Goal: Transaction & Acquisition: Purchase product/service

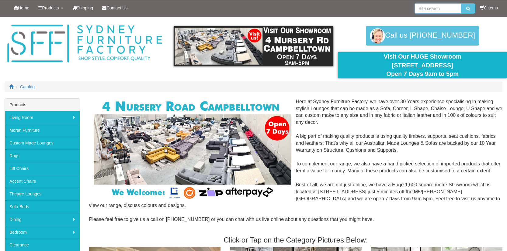
click at [447, 9] on input "search" at bounding box center [437, 8] width 47 height 10
type input "leather lounges"
click at [461, 3] on button "submit" at bounding box center [468, 8] width 14 height 10
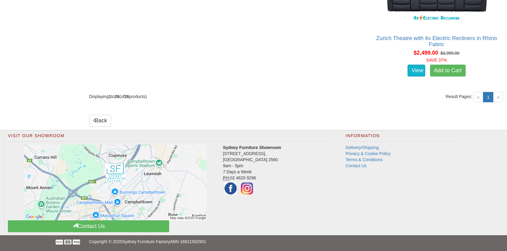
scroll to position [1650, 0]
click at [499, 102] on span "»" at bounding box center [498, 97] width 10 height 10
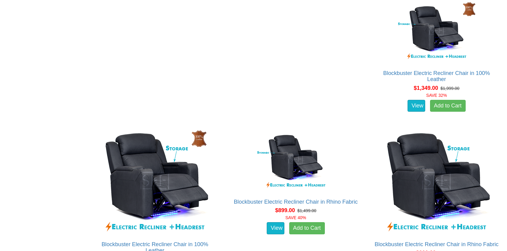
scroll to position [547, 0]
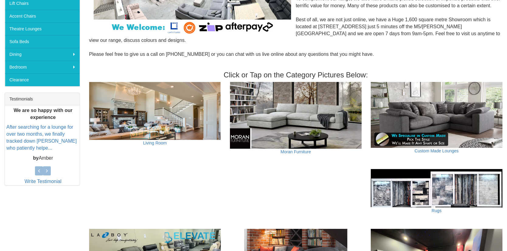
scroll to position [163, 0]
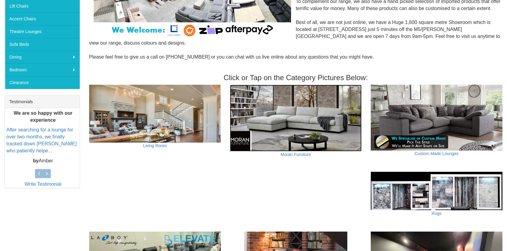
click at [301, 128] on img at bounding box center [296, 118] width 132 height 67
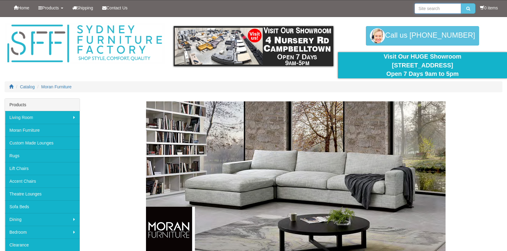
click at [429, 9] on input "search" at bounding box center [437, 8] width 47 height 10
type input "richmond 3.5 chaise sofa"
click at [461, 3] on button "submit" at bounding box center [468, 8] width 14 height 10
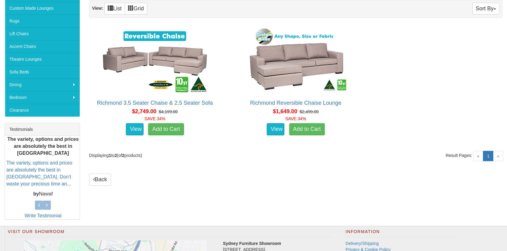
scroll to position [139, 0]
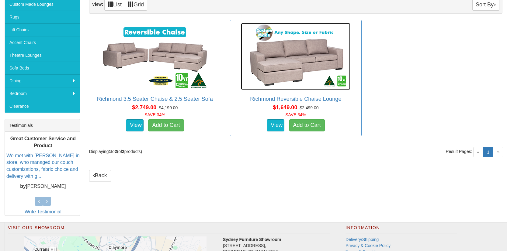
click at [282, 63] on img at bounding box center [295, 56] width 109 height 67
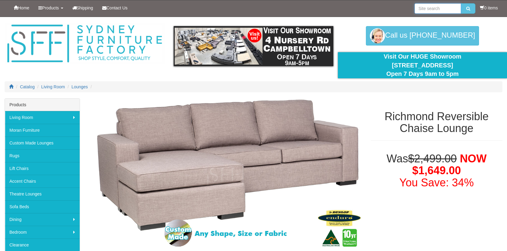
click at [444, 8] on input "search" at bounding box center [437, 8] width 47 height 10
type input "neo chaise sofa"
click at [461, 3] on button "submit" at bounding box center [468, 8] width 14 height 10
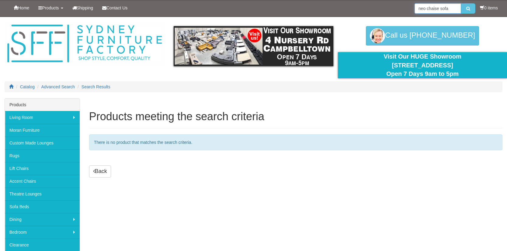
click at [449, 9] on input "neo chaise sofa" at bounding box center [437, 8] width 47 height 10
type input "neo chaise lounge"
click at [461, 3] on button "submit" at bounding box center [468, 8] width 14 height 10
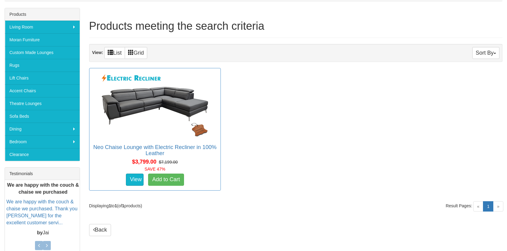
scroll to position [92, 0]
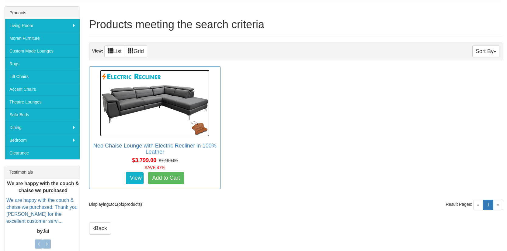
click at [153, 100] on img at bounding box center [154, 103] width 109 height 67
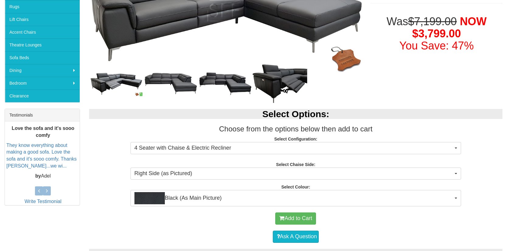
scroll to position [150, 0]
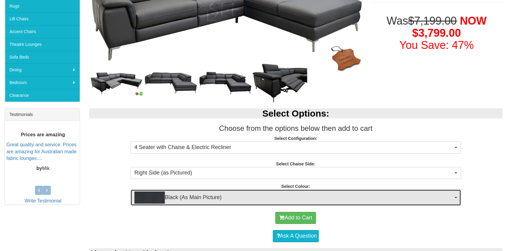
click at [455, 197] on span "button" at bounding box center [456, 197] width 2 height 1
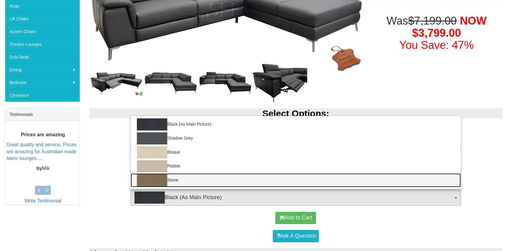
click at [163, 182] on img at bounding box center [152, 181] width 30 height 12
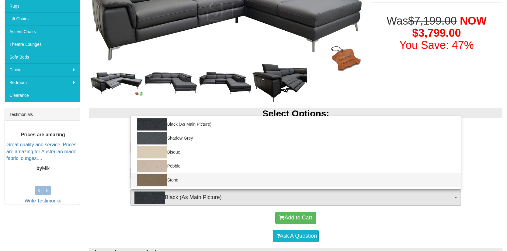
select select "1390"
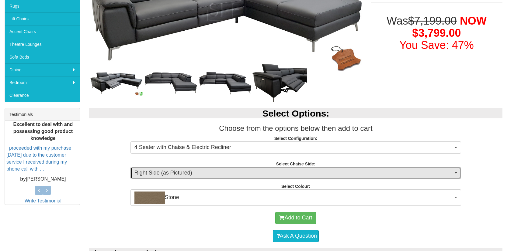
click at [457, 174] on button "Right Side (as Pictured)" at bounding box center [295, 173] width 330 height 12
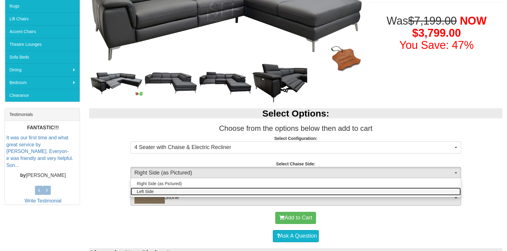
click at [159, 192] on link "Left Side" at bounding box center [296, 192] width 330 height 8
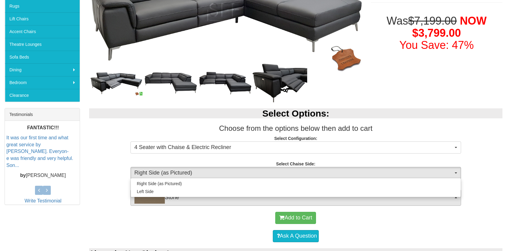
select select "264"
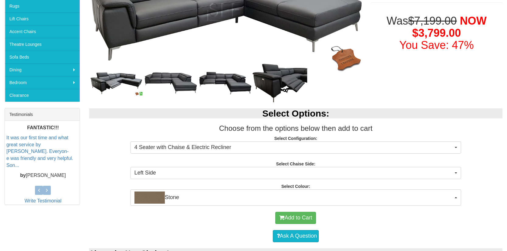
click at [376, 229] on div "Ask A Question" at bounding box center [295, 236] width 407 height 18
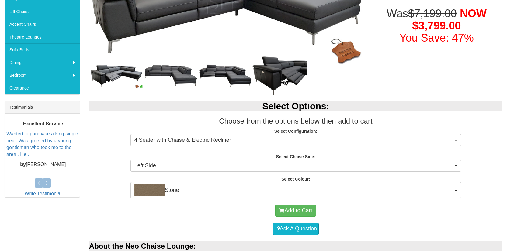
scroll to position [160, 0]
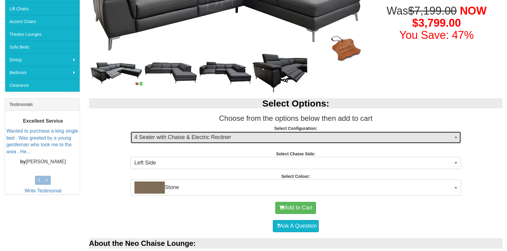
click at [455, 138] on span "button" at bounding box center [456, 137] width 2 height 1
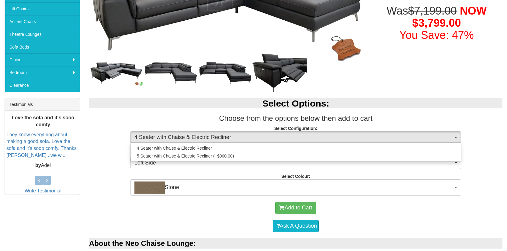
click at [432, 216] on div "Add to Cart" at bounding box center [295, 208] width 407 height 18
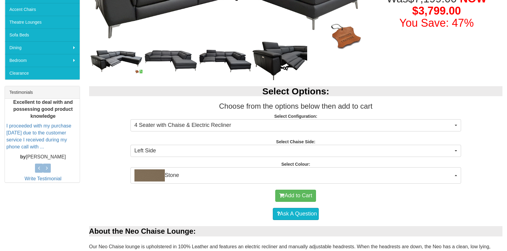
scroll to position [174, 0]
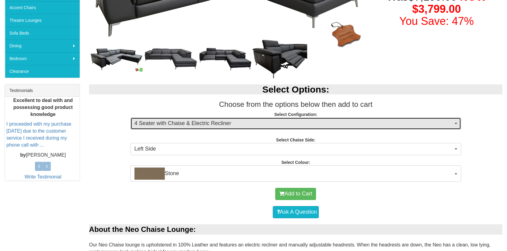
click at [457, 124] on span "button" at bounding box center [456, 123] width 2 height 1
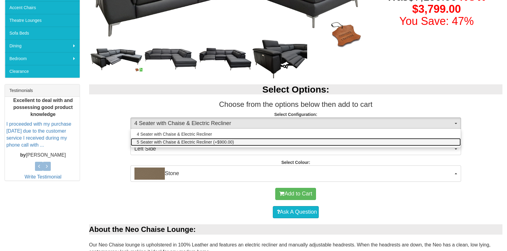
click at [228, 140] on span "5 Seater with Chaise & Electric Recliner (+$900.00)" at bounding box center [185, 142] width 97 height 6
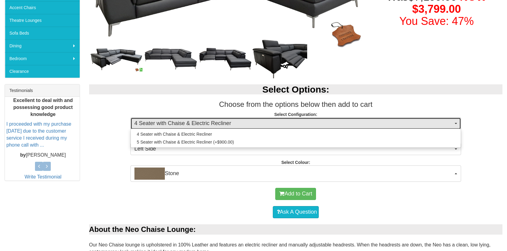
select select "1227"
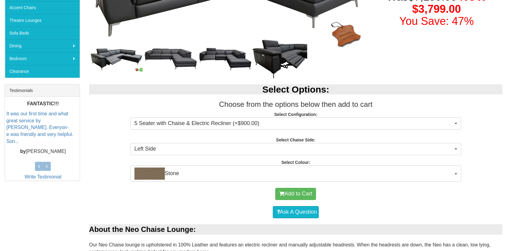
click at [443, 200] on div "Add to Cart" at bounding box center [295, 194] width 407 height 18
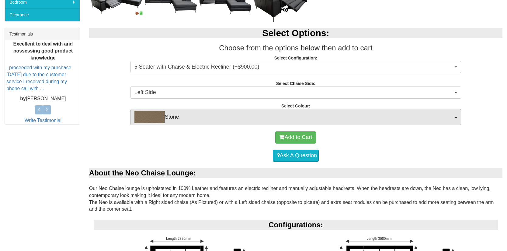
scroll to position [231, 0]
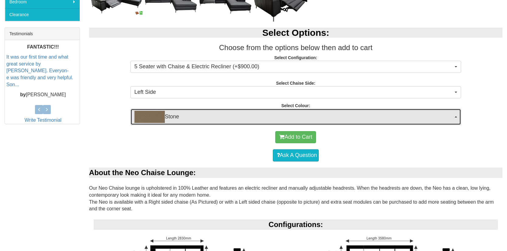
click at [455, 118] on button "Stone" at bounding box center [295, 117] width 330 height 16
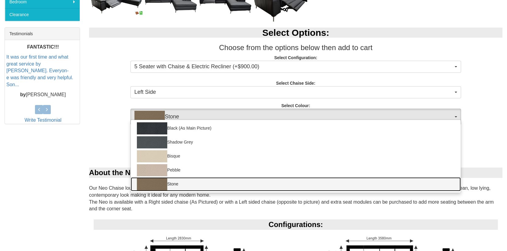
click at [155, 182] on img at bounding box center [152, 184] width 30 height 12
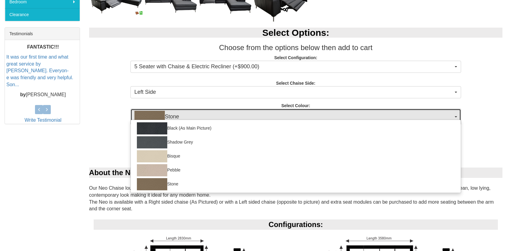
select select "1390"
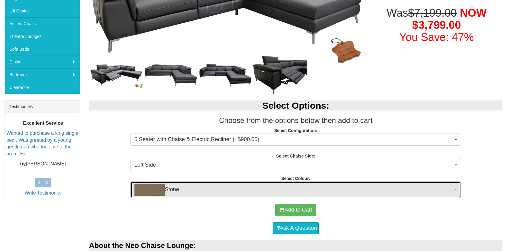
scroll to position [164, 0]
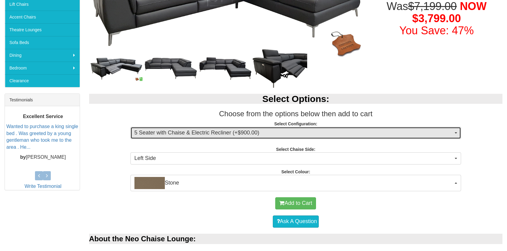
click at [457, 132] on button "5 Seater with Chaise & Electric Recliner (+$900.00)" at bounding box center [295, 133] width 330 height 12
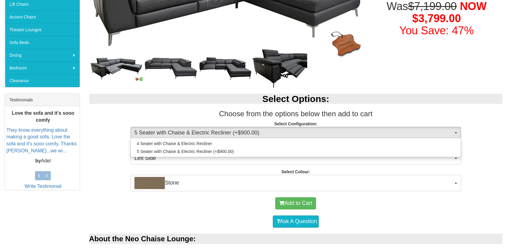
click at [400, 209] on div "Add to Cart" at bounding box center [295, 204] width 407 height 18
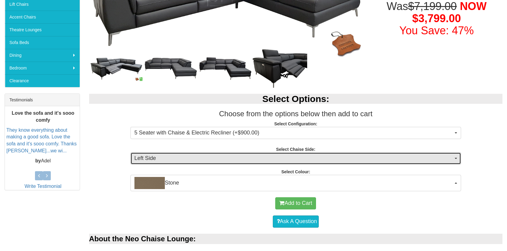
click at [456, 157] on button "Left Side" at bounding box center [295, 159] width 330 height 12
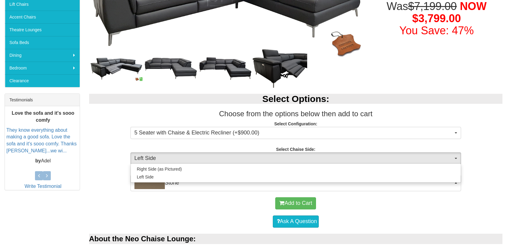
drag, startPoint x: 402, startPoint y: 219, endPoint x: 371, endPoint y: 213, distance: 31.9
click at [402, 219] on div "Ask A Question" at bounding box center [295, 222] width 407 height 18
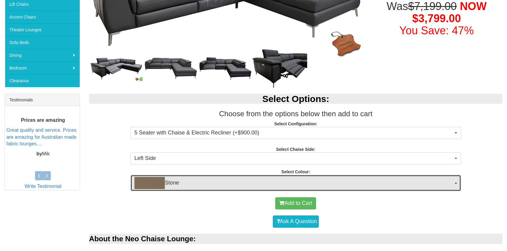
click at [456, 184] on span "button" at bounding box center [456, 183] width 2 height 1
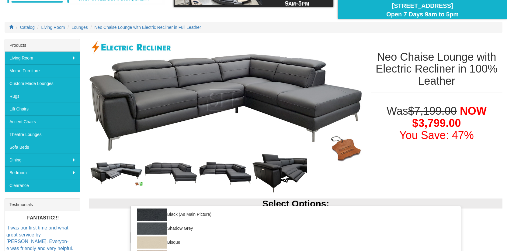
scroll to position [59, 0]
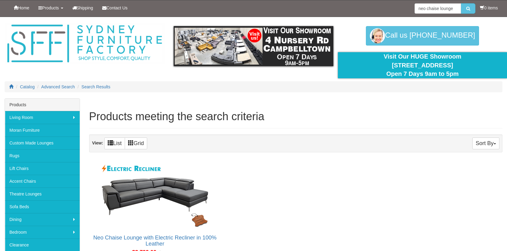
scroll to position [92, 0]
